Goal: Task Accomplishment & Management: Complete application form

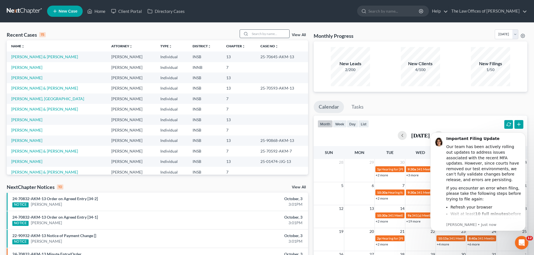
drag, startPoint x: 254, startPoint y: 33, endPoint x: 265, endPoint y: 32, distance: 11.6
click at [254, 33] on input "search" at bounding box center [269, 34] width 39 height 8
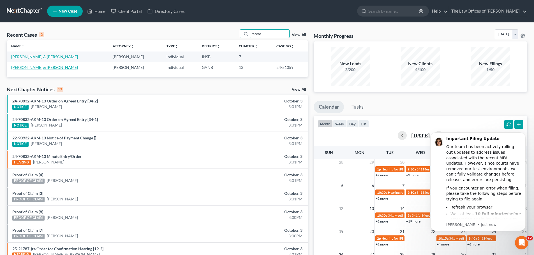
type input "mccor"
click at [50, 66] on link "[PERSON_NAME] & [PERSON_NAME]" at bounding box center [44, 67] width 67 height 5
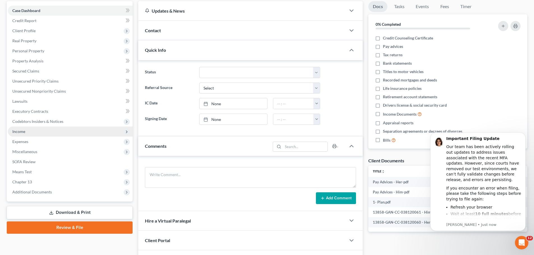
scroll to position [61, 0]
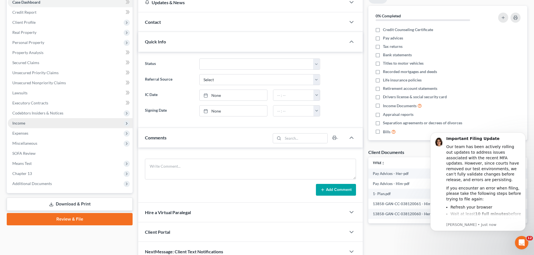
click at [34, 126] on span "Income" at bounding box center [70, 123] width 125 height 10
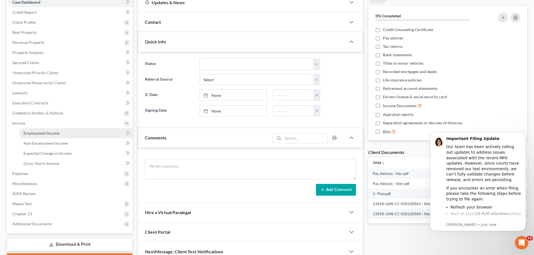
click at [40, 132] on span "Employment Income" at bounding box center [42, 133] width 36 height 5
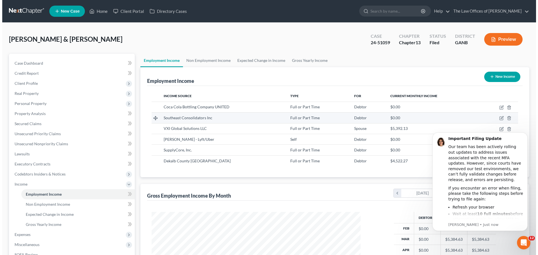
scroll to position [105, 220]
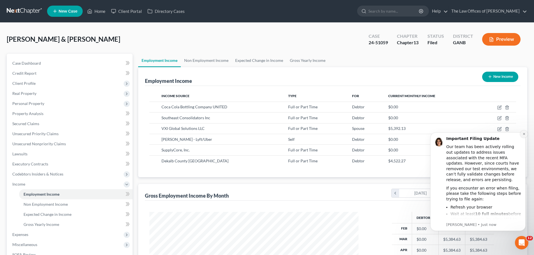
click at [525, 136] on button "Dismiss notification" at bounding box center [523, 134] width 7 height 7
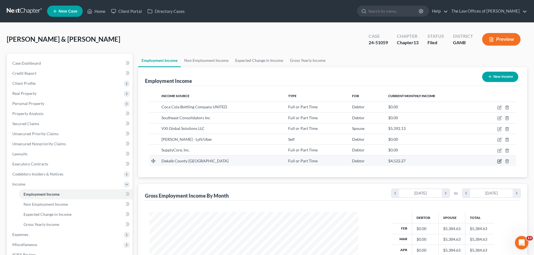
click at [500, 162] on icon "button" at bounding box center [500, 161] width 3 height 3
select select "0"
select select "10"
select select "2"
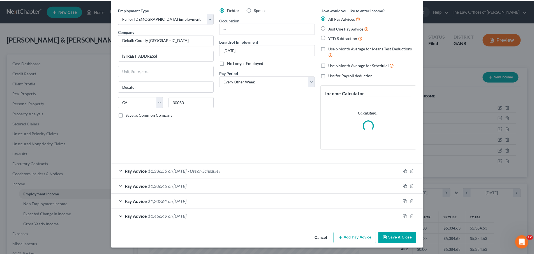
scroll to position [0, 0]
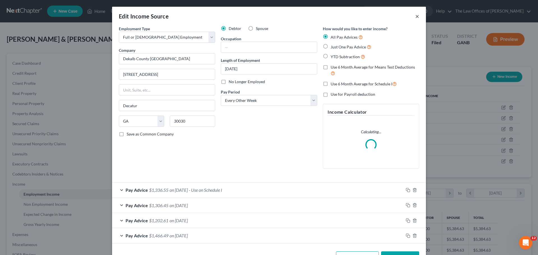
click at [416, 17] on button "×" at bounding box center [418, 16] width 4 height 7
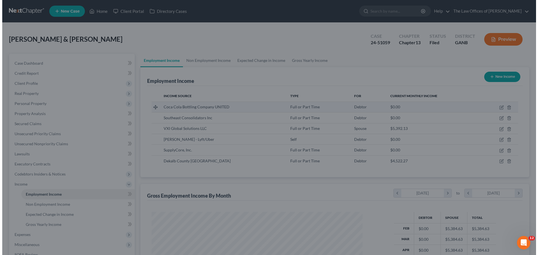
scroll to position [280329, 280213]
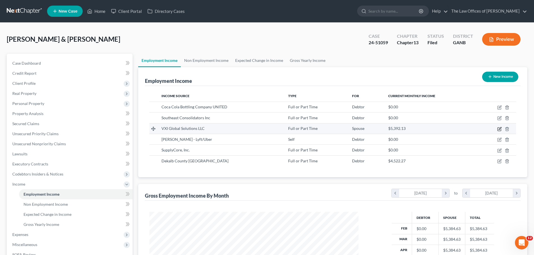
click at [499, 129] on icon "button" at bounding box center [499, 129] width 4 height 4
select select "0"
select select "4"
select select "2"
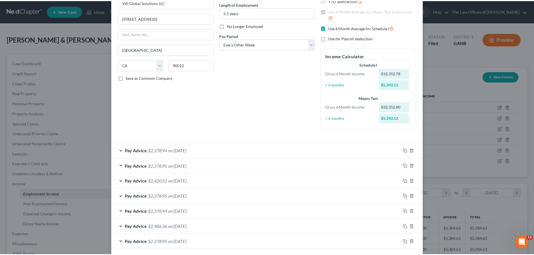
scroll to position [0, 0]
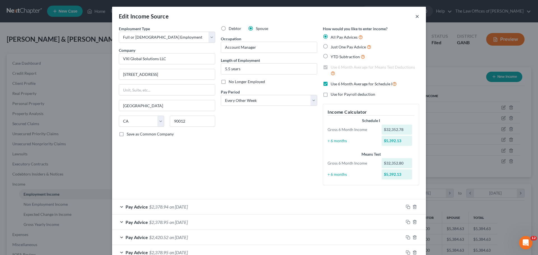
click at [416, 17] on button "×" at bounding box center [418, 16] width 4 height 7
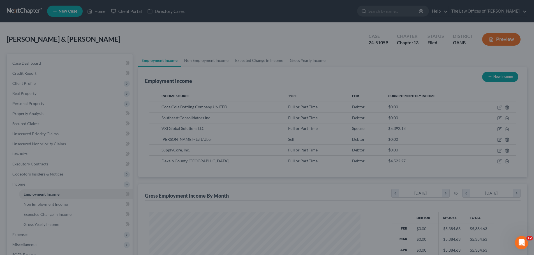
scroll to position [280329, 280213]
